Goal: Check status: Check status

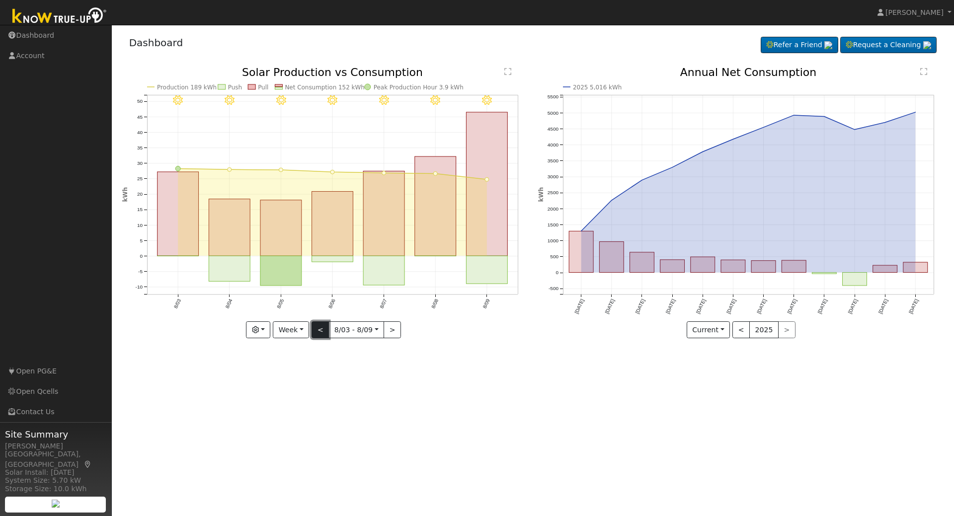
click at [324, 329] on button "<" at bounding box center [320, 329] width 17 height 17
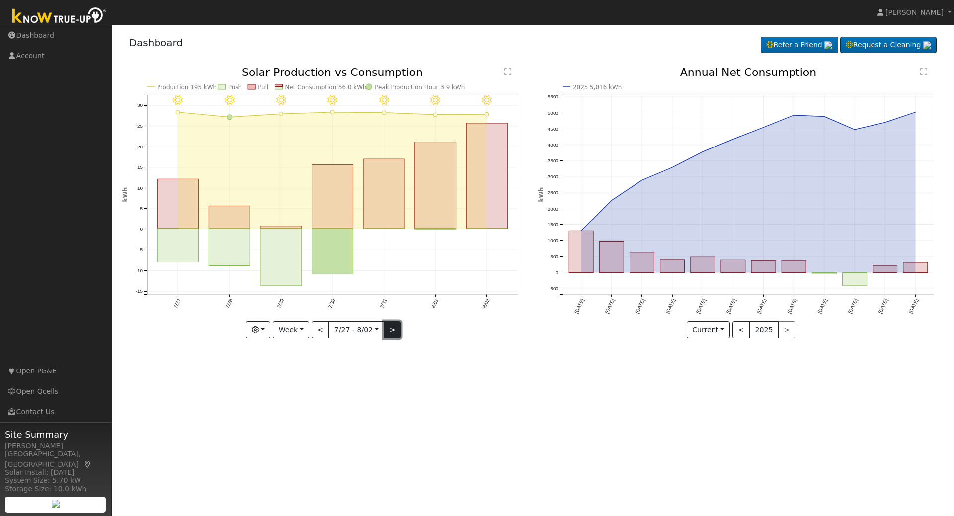
click at [392, 334] on button ">" at bounding box center [392, 329] width 17 height 17
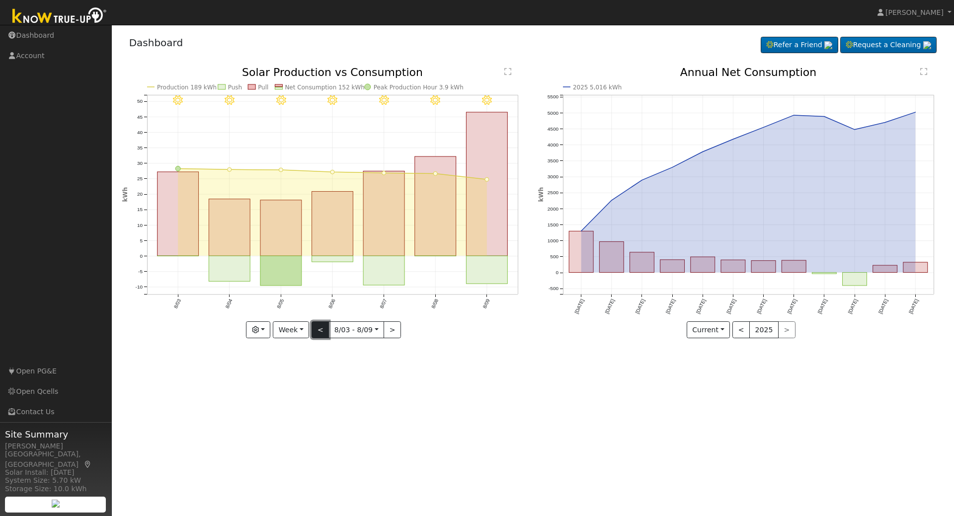
click at [322, 332] on button "<" at bounding box center [320, 329] width 17 height 17
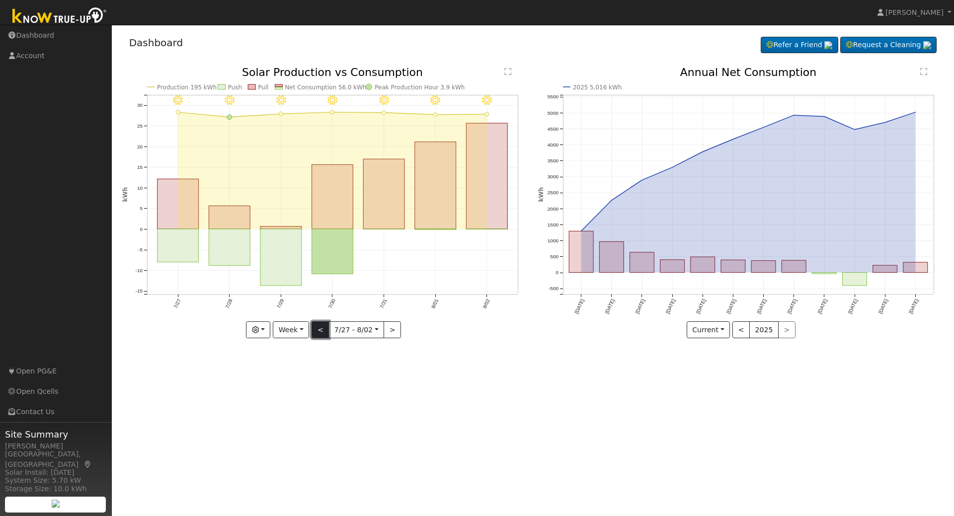
click at [322, 332] on button "<" at bounding box center [320, 329] width 17 height 17
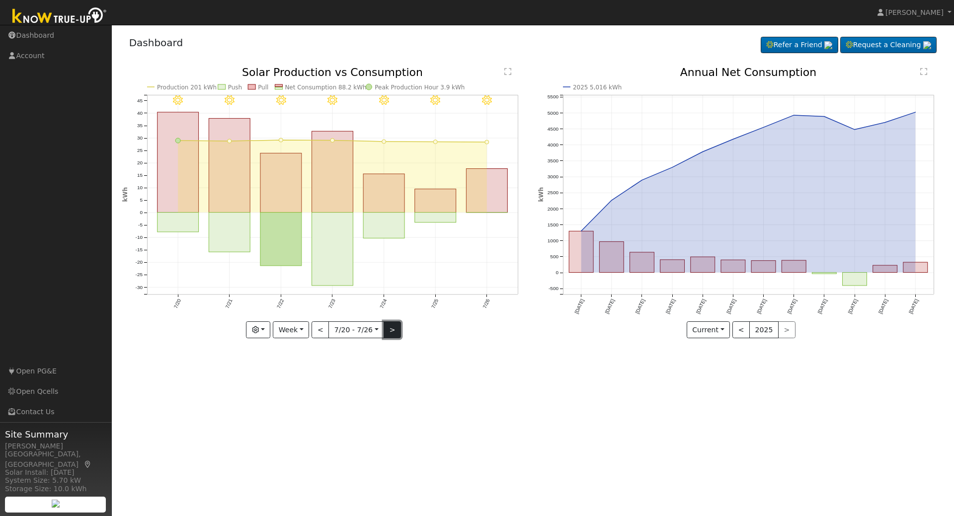
click at [391, 333] on button ">" at bounding box center [392, 329] width 17 height 17
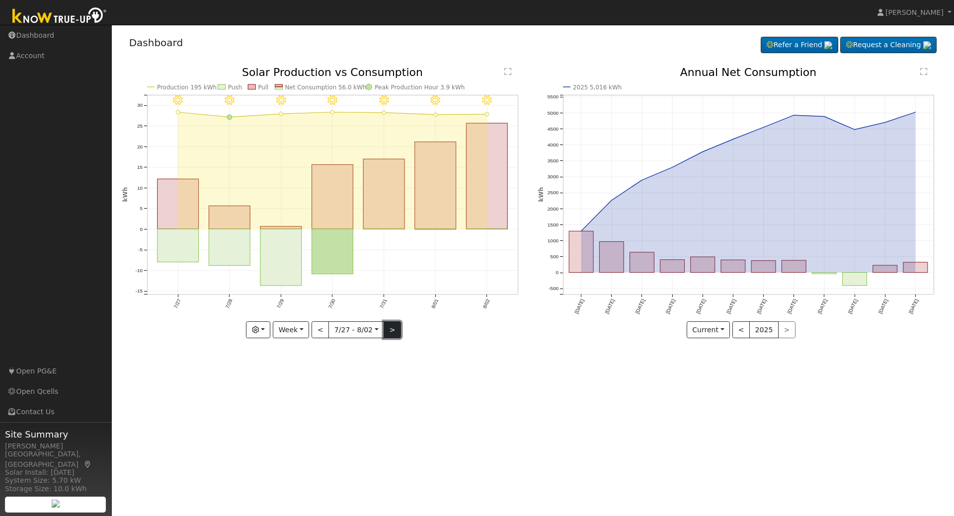
click at [390, 333] on button ">" at bounding box center [392, 329] width 17 height 17
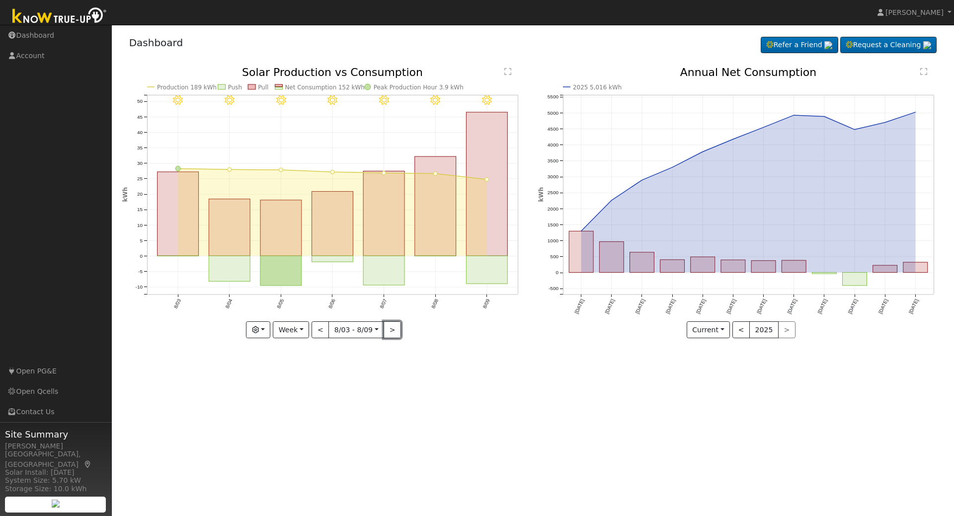
click at [390, 333] on button ">" at bounding box center [392, 329] width 17 height 17
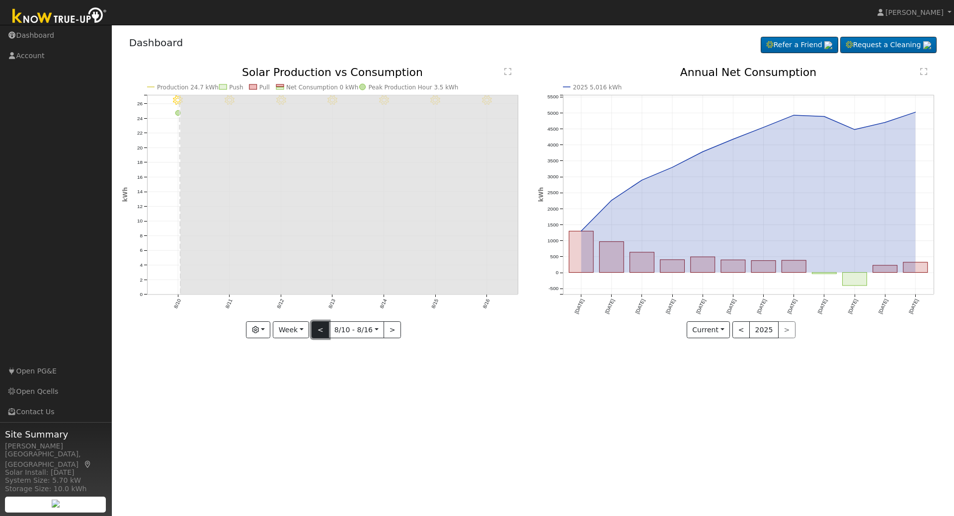
click at [321, 333] on button "<" at bounding box center [320, 329] width 17 height 17
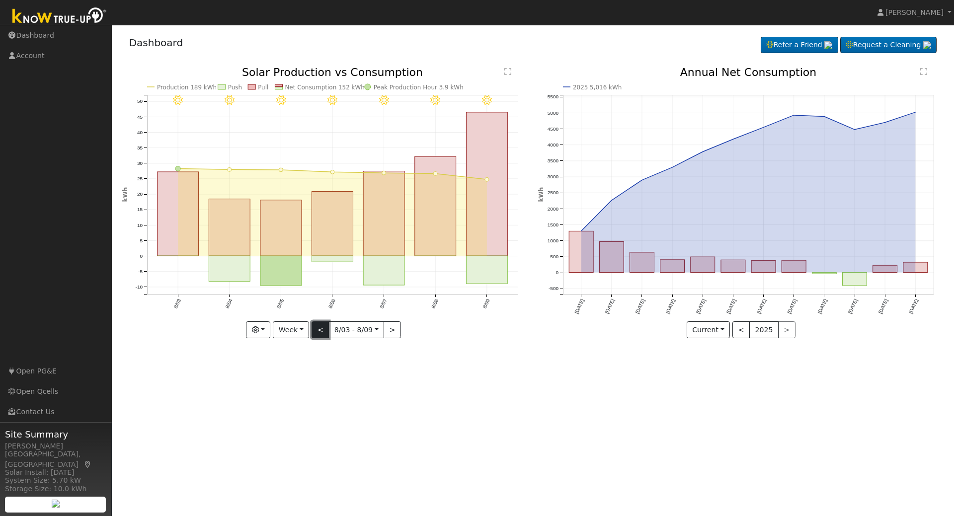
click at [321, 326] on button "<" at bounding box center [320, 329] width 17 height 17
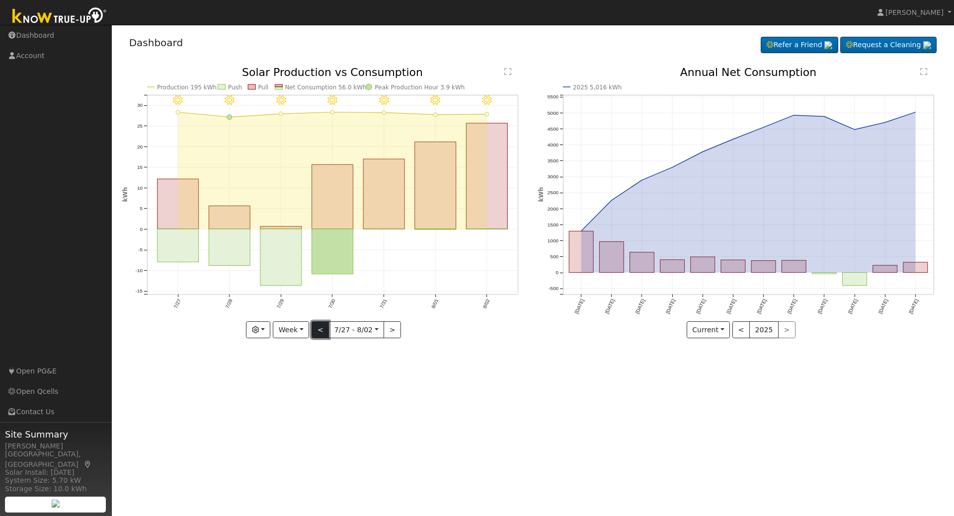
click at [322, 331] on button "<" at bounding box center [320, 329] width 17 height 17
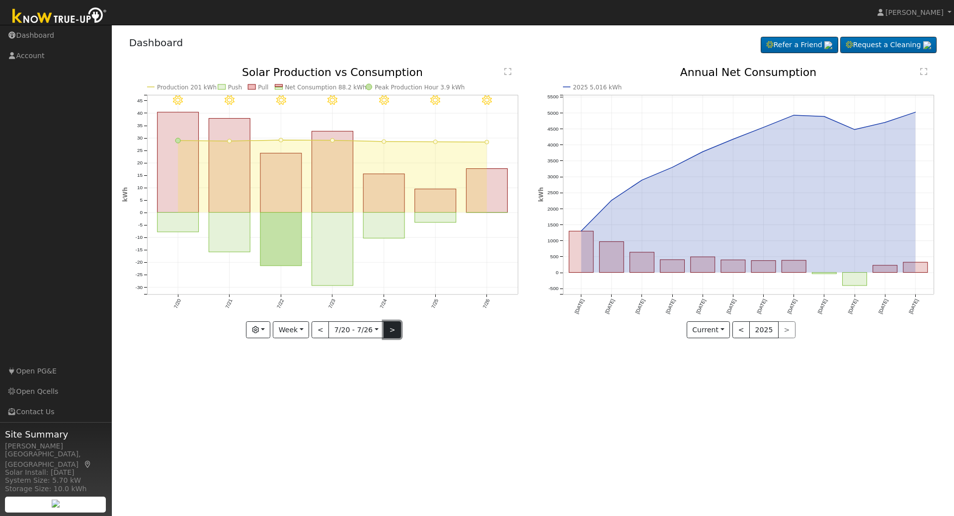
click at [395, 332] on button ">" at bounding box center [392, 329] width 17 height 17
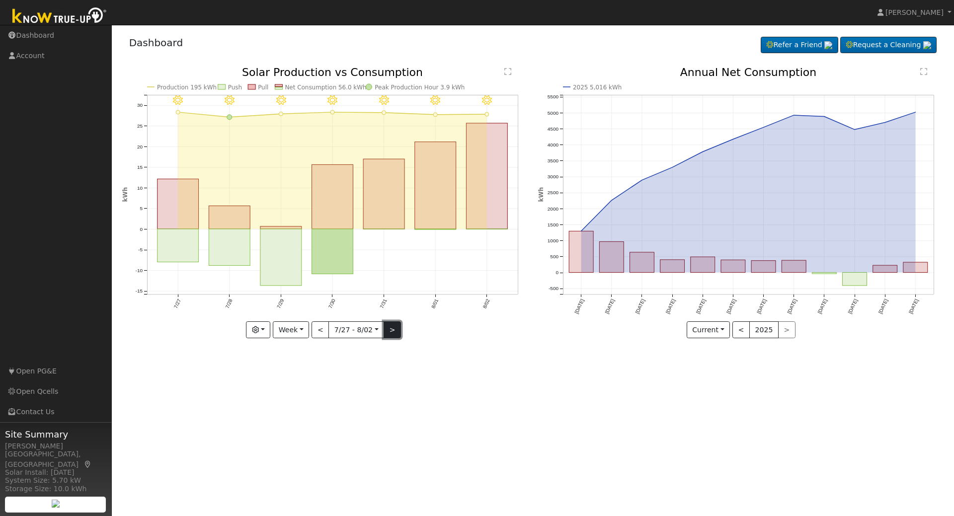
click at [395, 332] on button ">" at bounding box center [392, 329] width 17 height 17
type input "[DATE]"
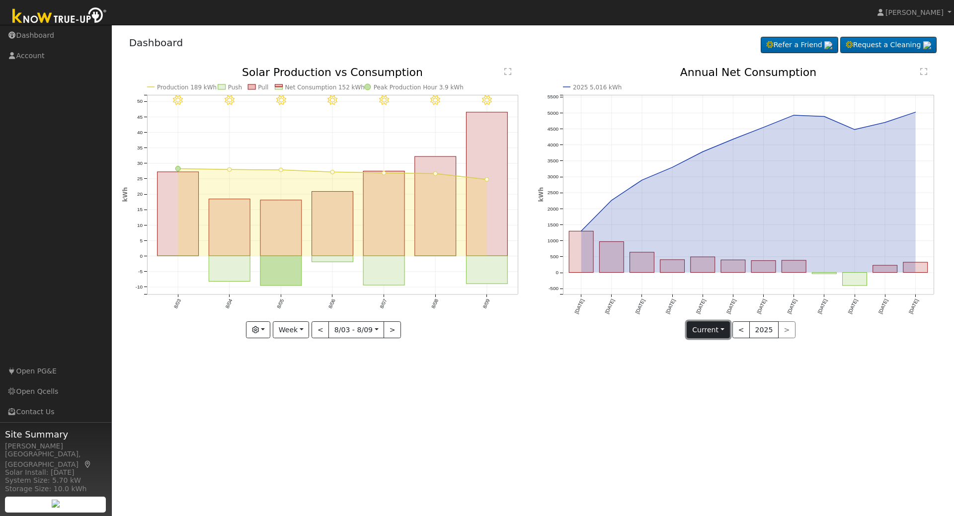
click at [723, 330] on button "Current" at bounding box center [709, 329] width 44 height 17
click at [733, 366] on link "Current Year" at bounding box center [726, 365] width 78 height 14
click at [736, 139] on icon "2025 5,016 kWh [DATE] Sep '[DATE] Nov '[DATE] Jan '[DATE] Mar '[DATE] May '[DAT…" at bounding box center [740, 202] width 405 height 271
